Goal: Transaction & Acquisition: Purchase product/service

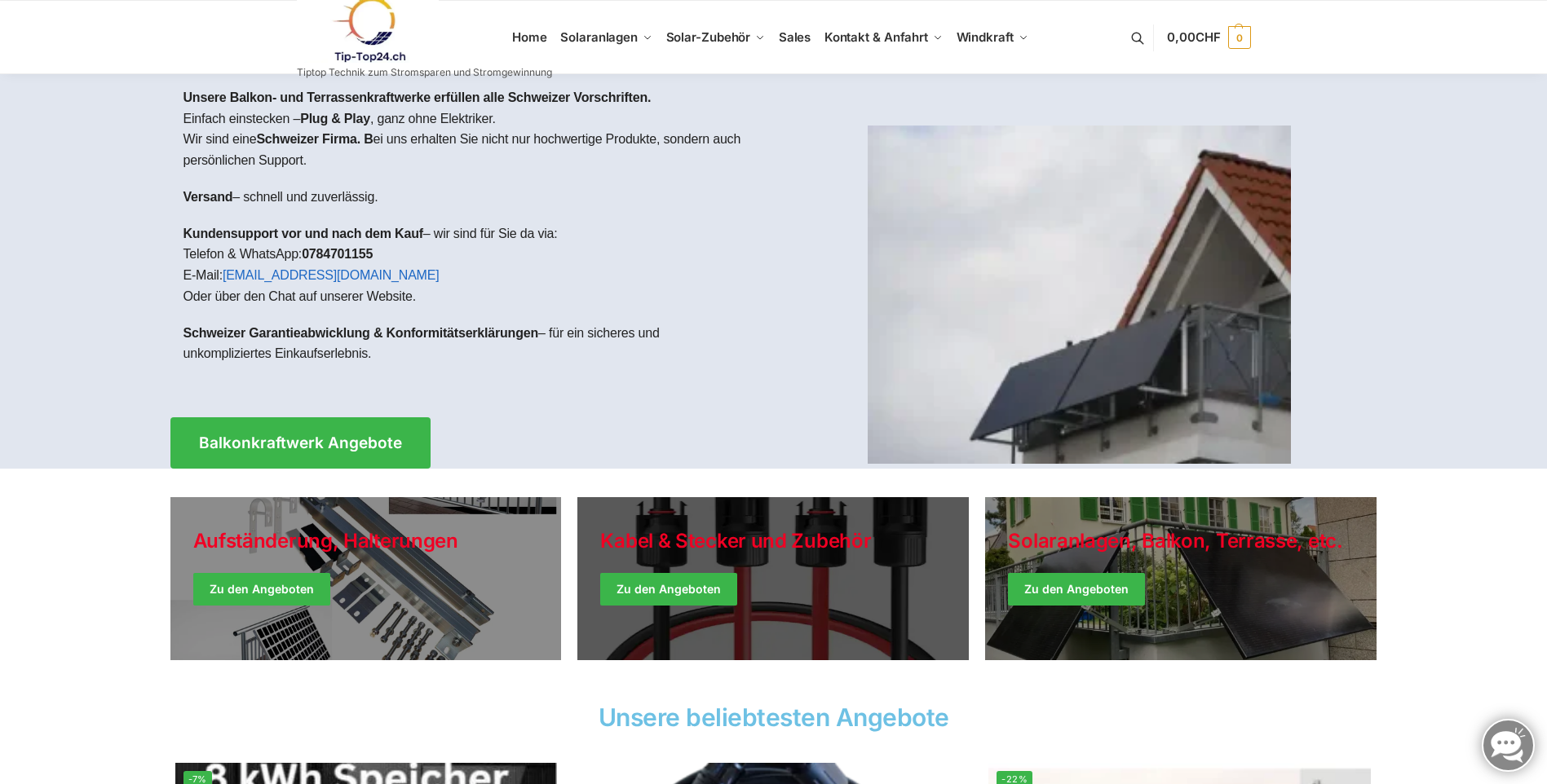
click at [755, 587] on link "Holiday Style" at bounding box center [773, 578] width 392 height 163
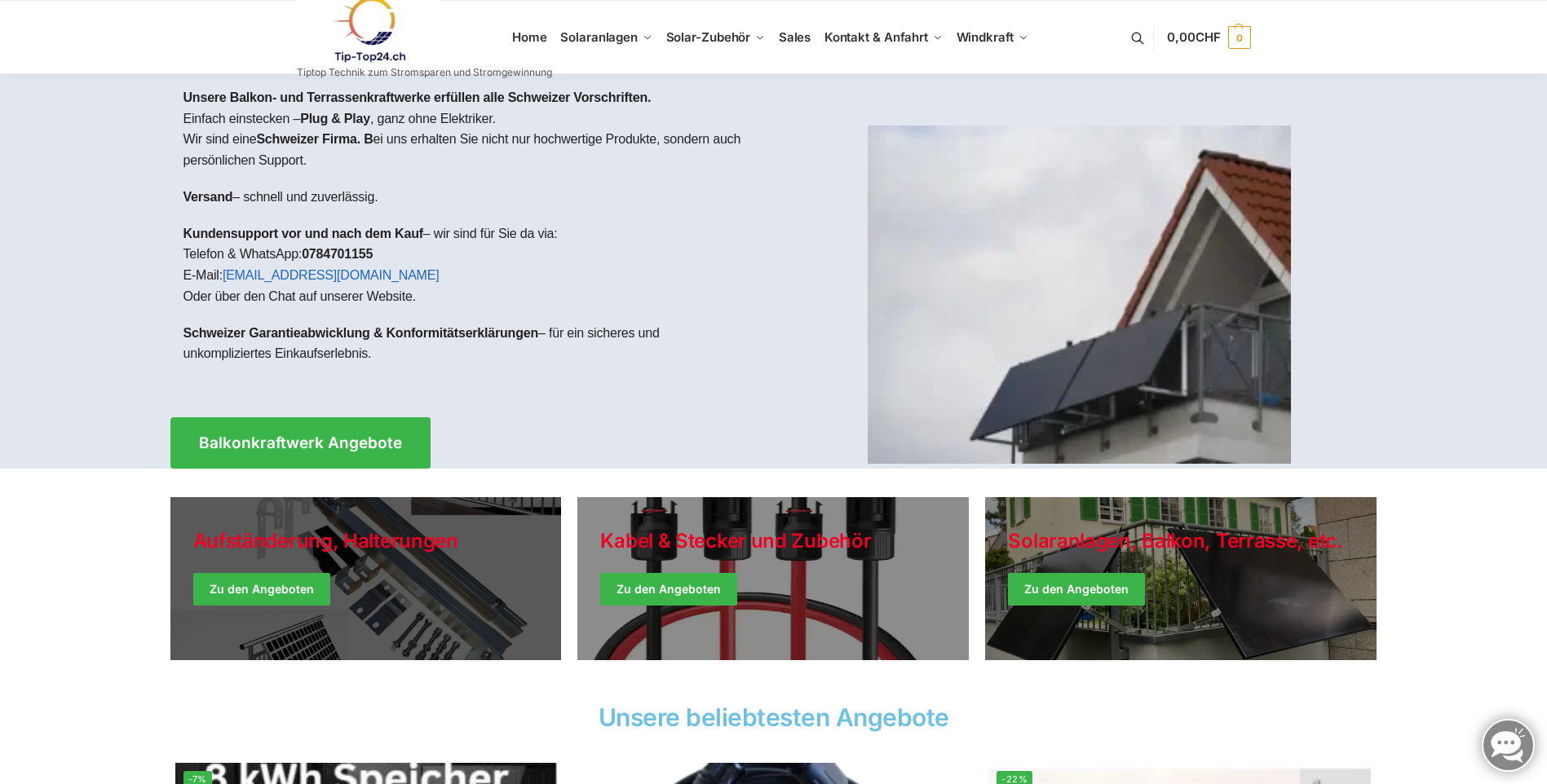
click at [370, 605] on link "Holiday Style" at bounding box center [365, 578] width 392 height 163
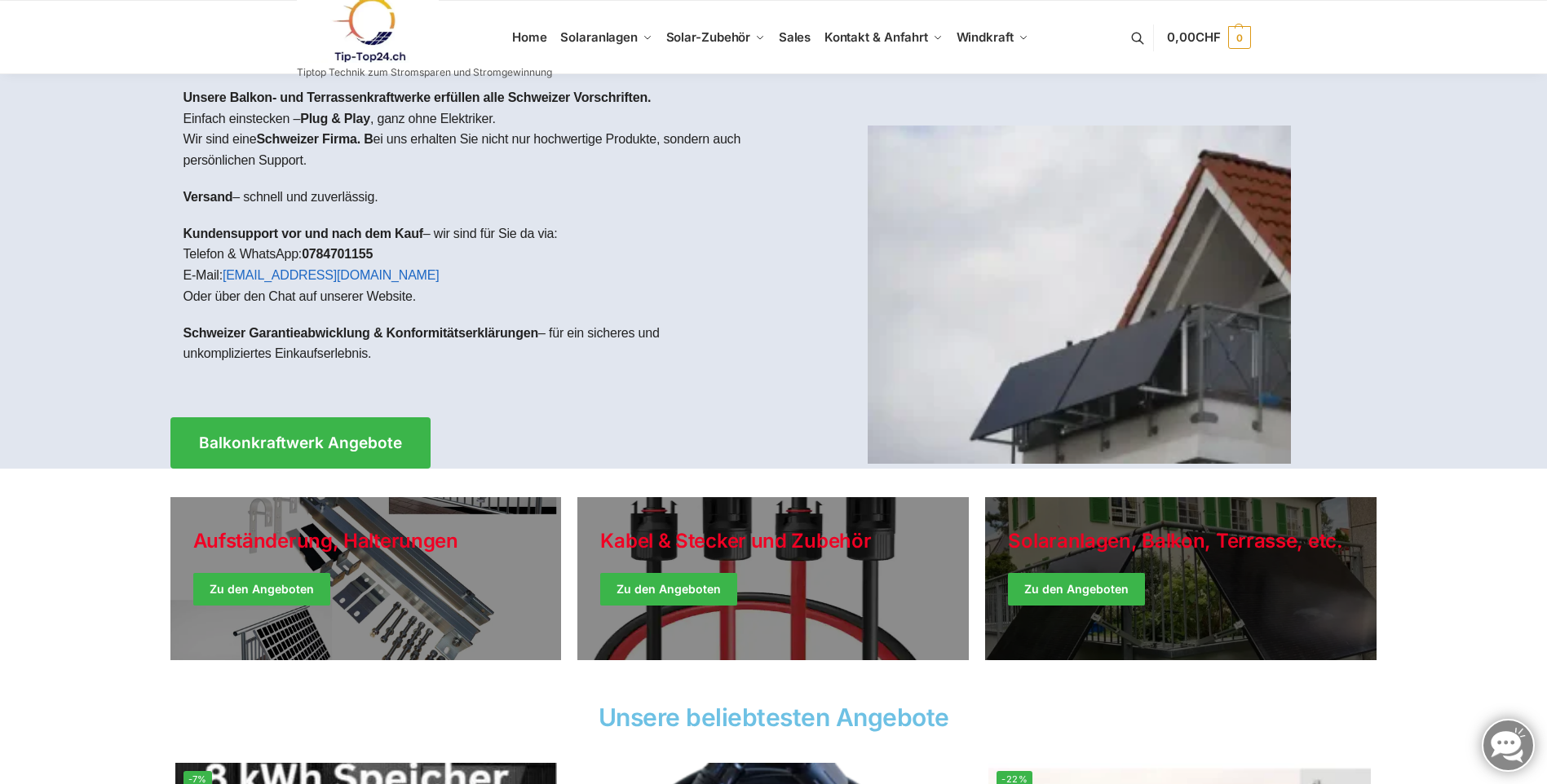
click at [1286, 536] on link "Winter Jackets" at bounding box center [1181, 578] width 392 height 163
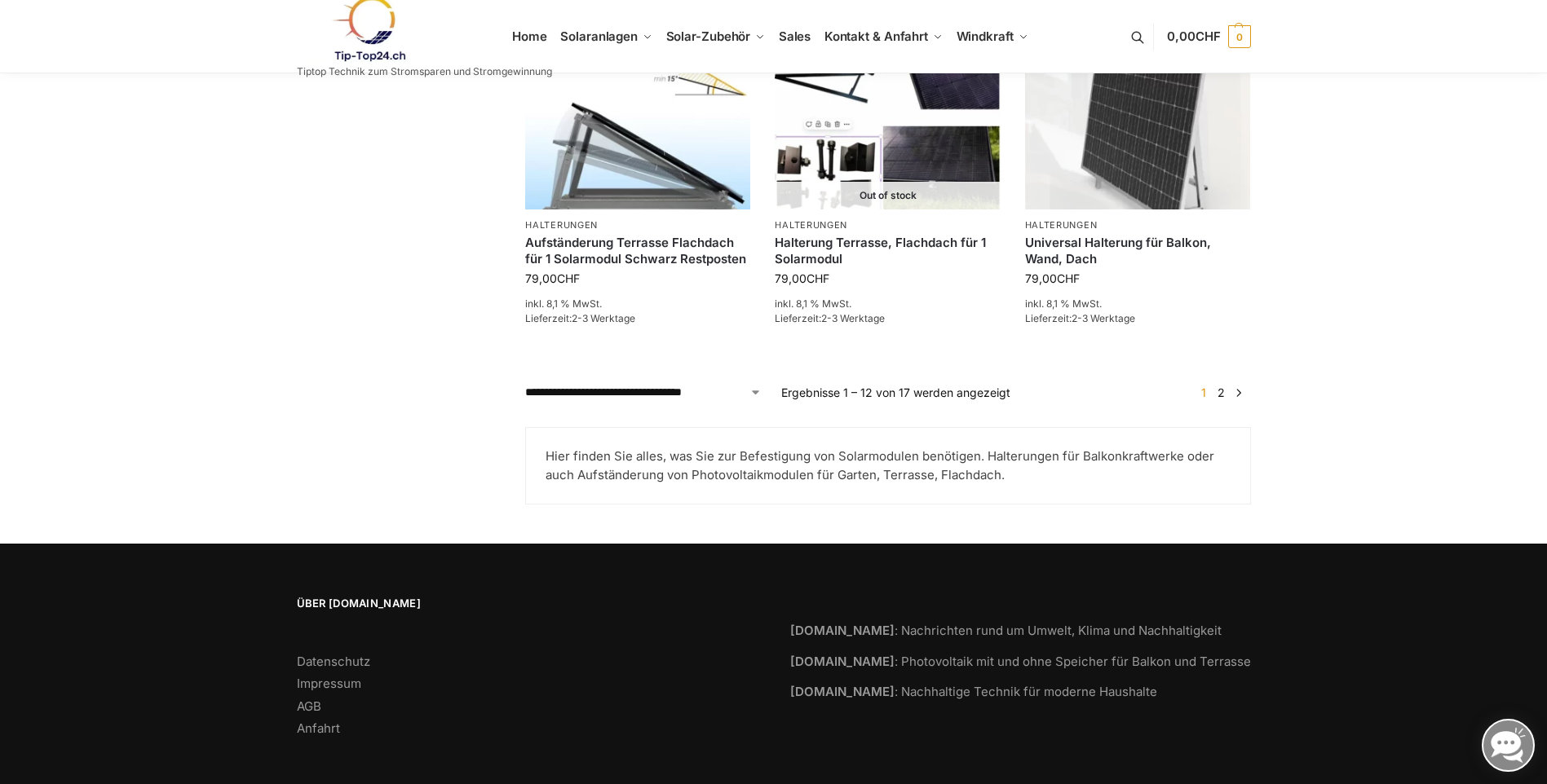
scroll to position [1526, 0]
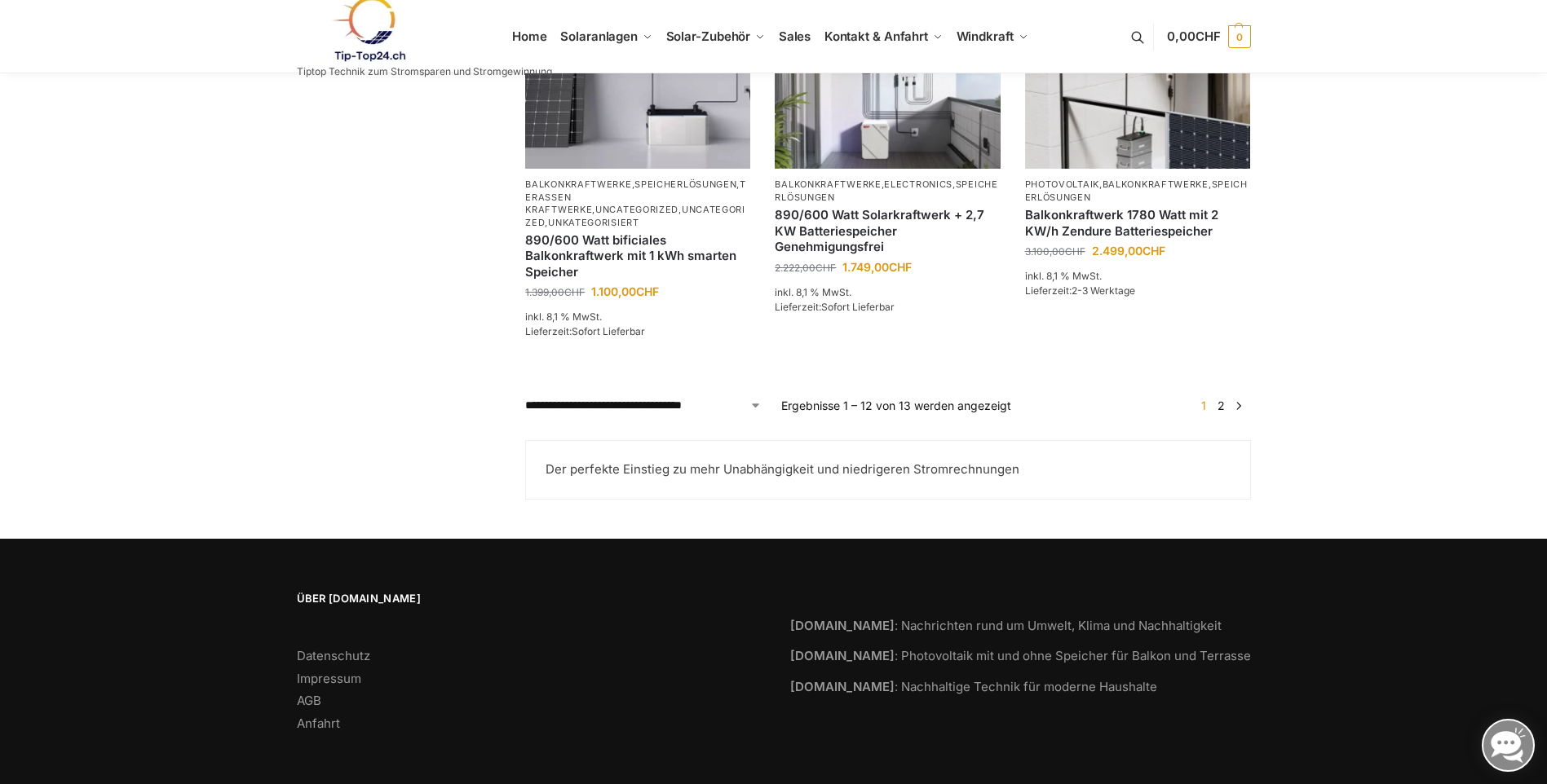
scroll to position [1467, 0]
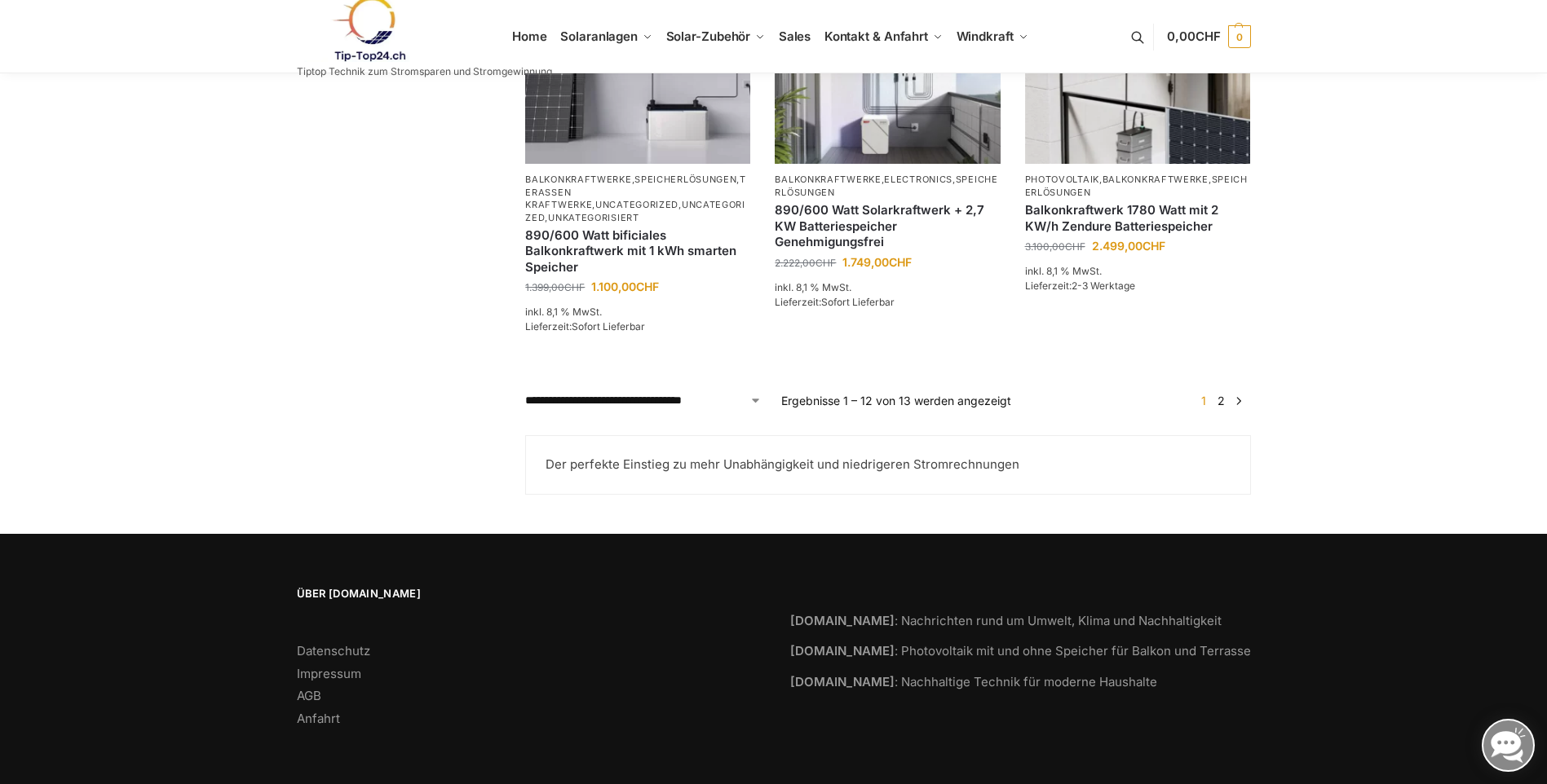
click at [1223, 408] on link "2" at bounding box center [1221, 400] width 15 height 14
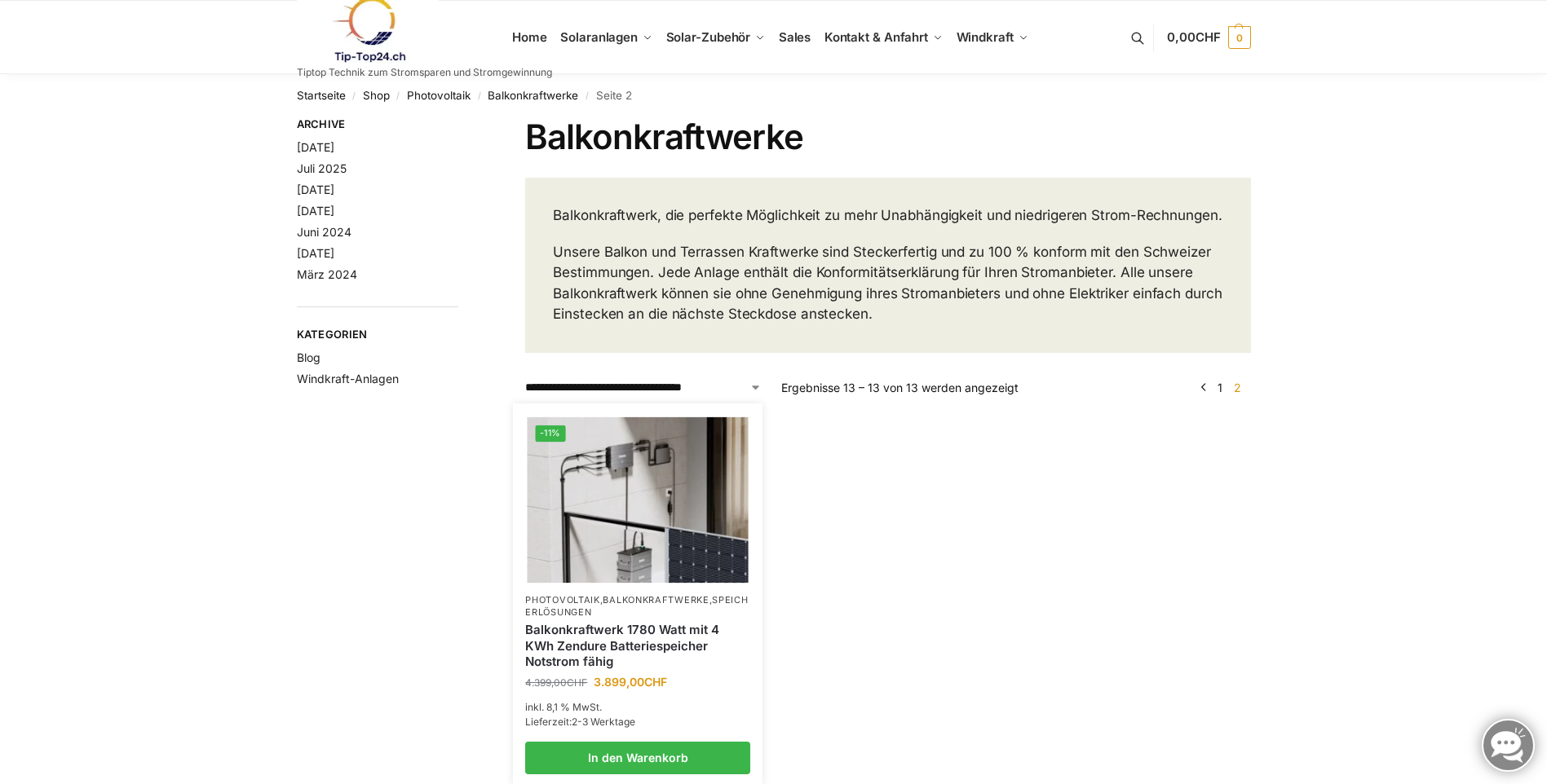
click at [632, 582] on img at bounding box center [638, 499] width 221 height 165
